Goal: Transaction & Acquisition: Download file/media

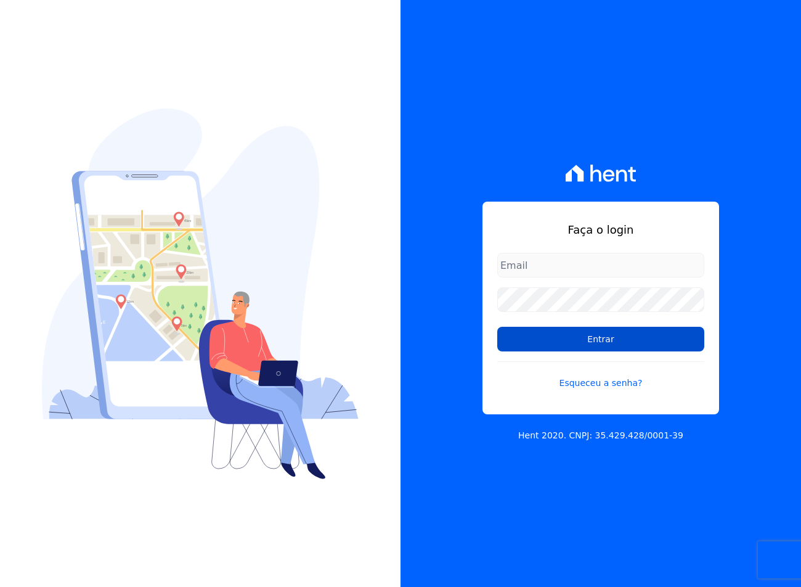
type input "[EMAIL_ADDRESS][DOMAIN_NAME]"
click at [582, 346] on input "Entrar" at bounding box center [600, 339] width 207 height 25
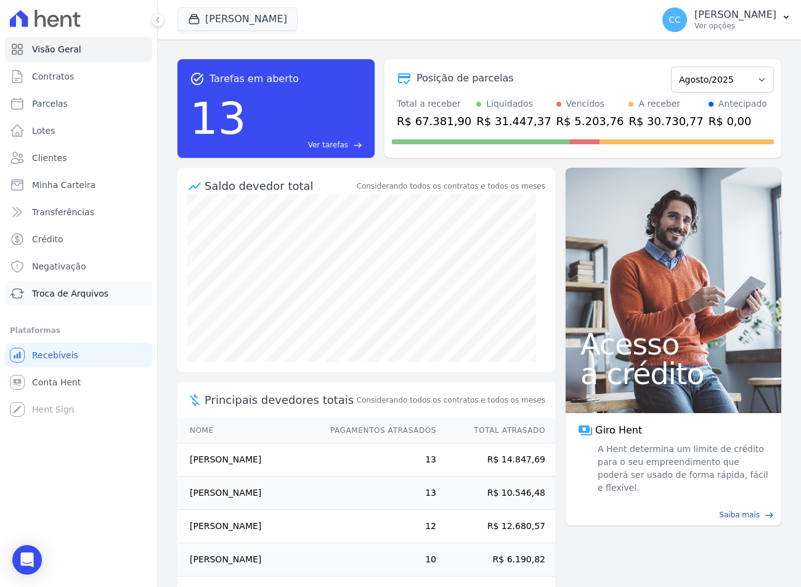
click at [59, 303] on link "Troca de Arquivos" at bounding box center [78, 293] width 147 height 25
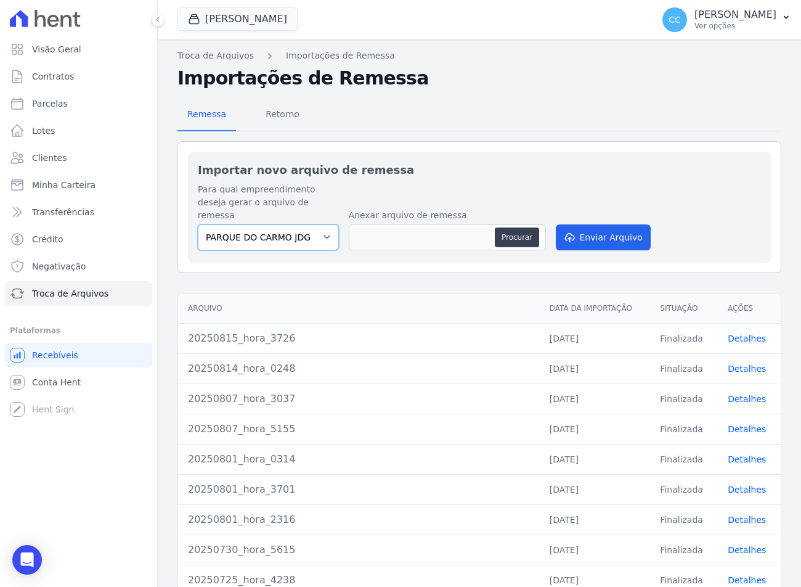
click at [301, 224] on select "PARQUE DO CARMO JDG EMPREENDIMENTO IMOBILIARIO SPE LTDA VIVENCI GUAIANASES" at bounding box center [268, 237] width 141 height 26
click at [198, 224] on select "PARQUE DO CARMO JDG EMPREENDIMENTO IMOBILIARIO SPE LTDA VIVENCI GUAIANASES" at bounding box center [268, 237] width 141 height 26
click at [297, 226] on select "PARQUE DO CARMO JDG EMPREENDIMENTO IMOBILIARIO SPE LTDA VIVENCI GUAIANASES" at bounding box center [268, 237] width 141 height 26
click at [286, 118] on span "Retorno" at bounding box center [282, 114] width 49 height 25
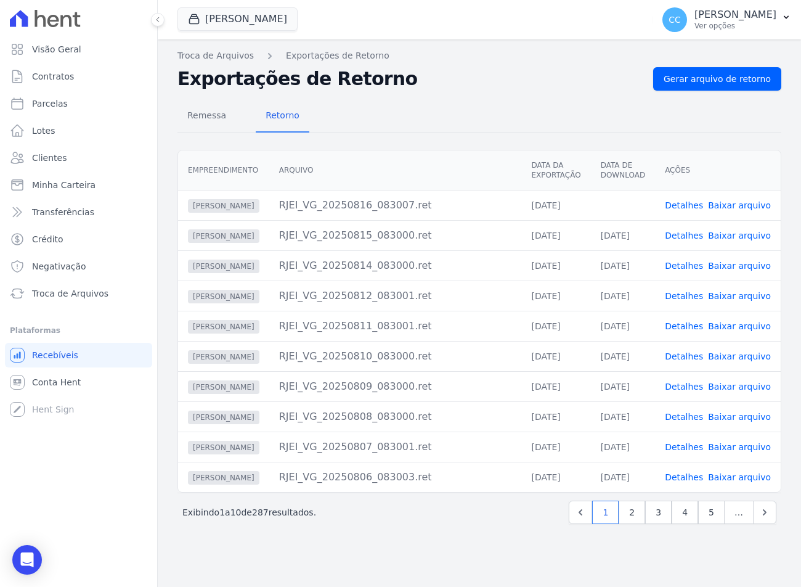
click at [742, 206] on link "Baixar arquivo" at bounding box center [739, 205] width 63 height 10
click at [209, 17] on button "[PERSON_NAME]" at bounding box center [237, 18] width 120 height 23
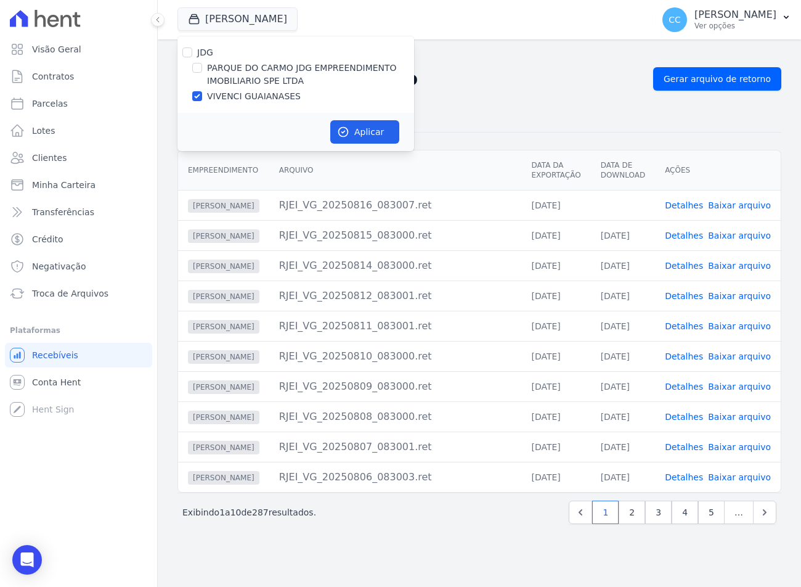
click at [222, 64] on label "PARQUE DO CARMO JDG EMPREENDIMENTO IMOBILIARIO SPE LTDA" at bounding box center [310, 75] width 207 height 26
click at [202, 64] on input "PARQUE DO CARMO JDG EMPREENDIMENTO IMOBILIARIO SPE LTDA" at bounding box center [197, 68] width 10 height 10
checkbox input "true"
click at [228, 99] on label "VIVENCI GUAIANASES" at bounding box center [254, 96] width 94 height 13
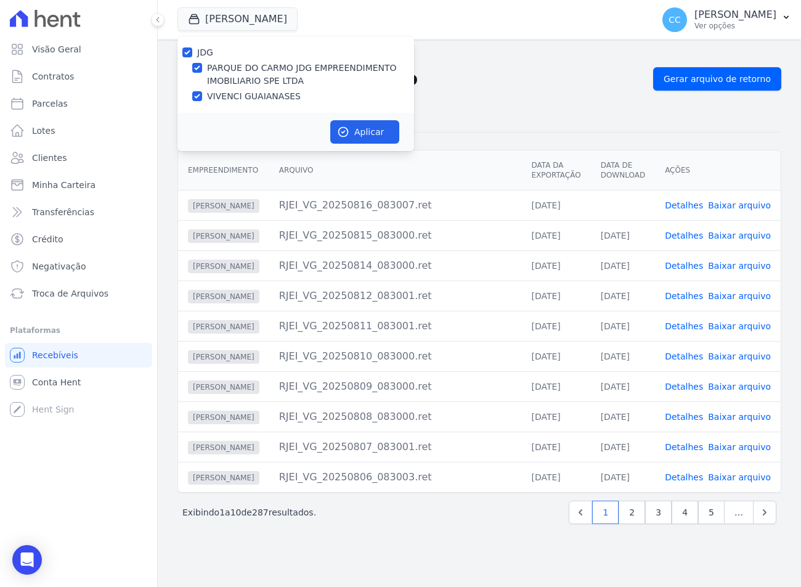
click at [202, 99] on input "VIVENCI GUAIANASES" at bounding box center [197, 96] width 10 height 10
checkbox input "false"
click at [365, 118] on div "Aplicar" at bounding box center [295, 132] width 237 height 38
click at [366, 126] on button "Aplicar" at bounding box center [364, 131] width 69 height 23
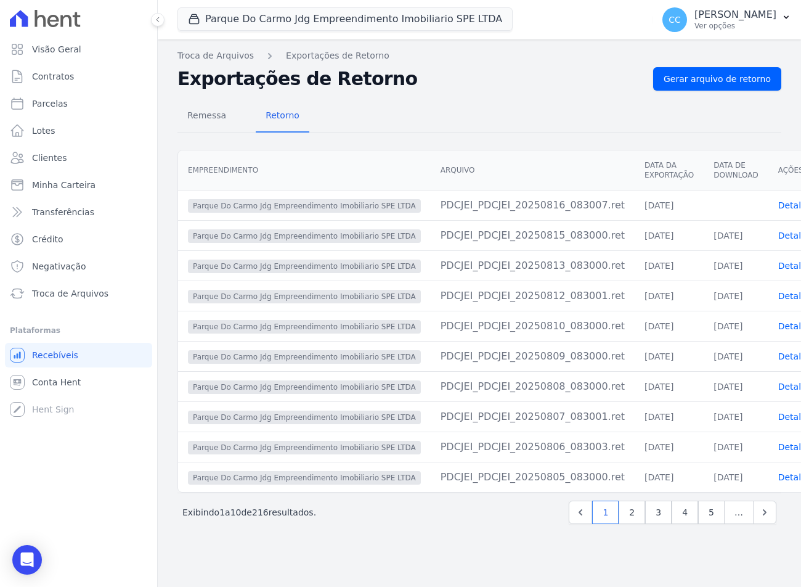
click at [272, 92] on div "Remessa Retorno Empreendimento [GEOGRAPHIC_DATA] Data da Exportação Data de Dow…" at bounding box center [479, 313] width 604 height 445
